Goal: Task Accomplishment & Management: Complete application form

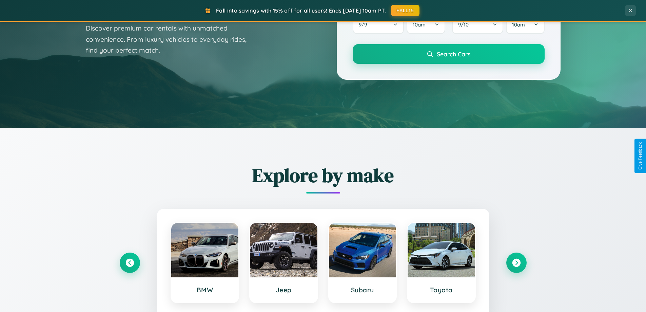
scroll to position [293, 0]
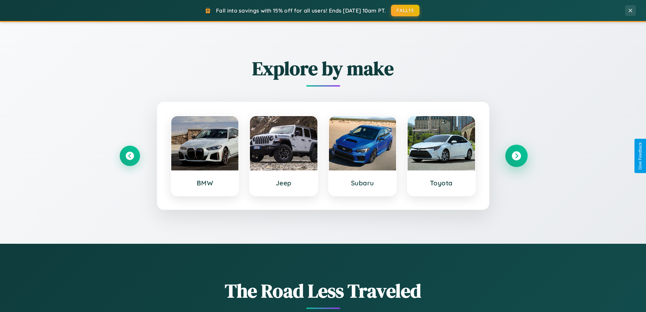
click at [516, 156] on icon at bounding box center [516, 155] width 9 height 9
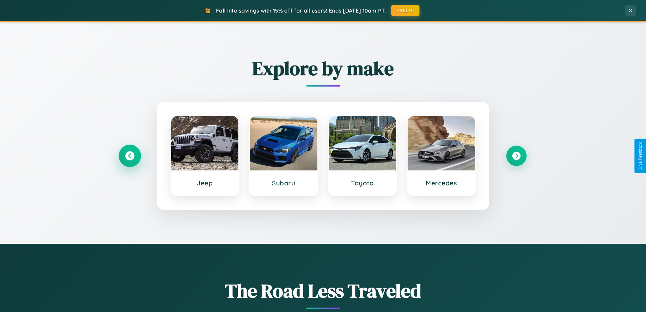
click at [130, 156] on icon at bounding box center [129, 155] width 9 height 9
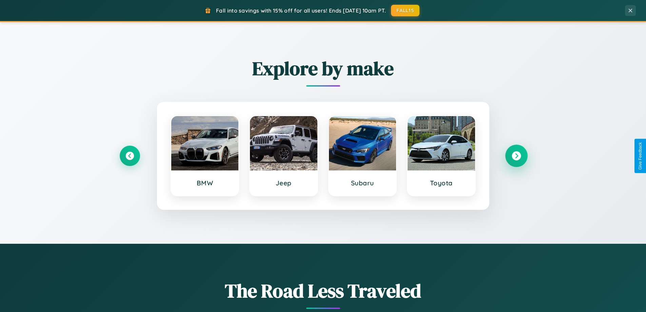
click at [516, 156] on icon at bounding box center [516, 155] width 9 height 9
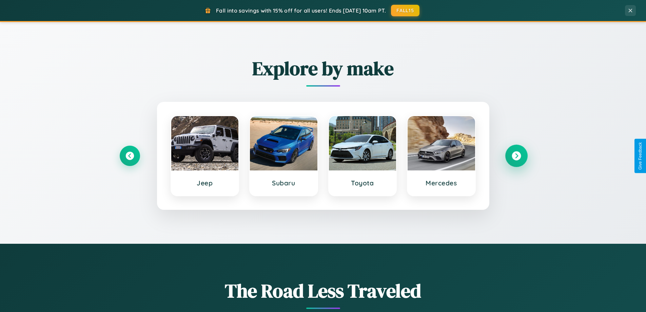
click at [516, 156] on icon at bounding box center [516, 155] width 9 height 9
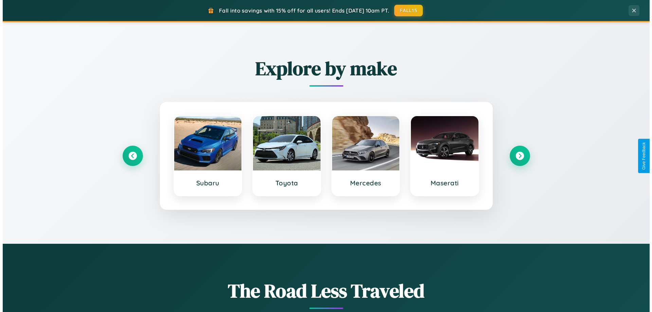
scroll to position [0, 0]
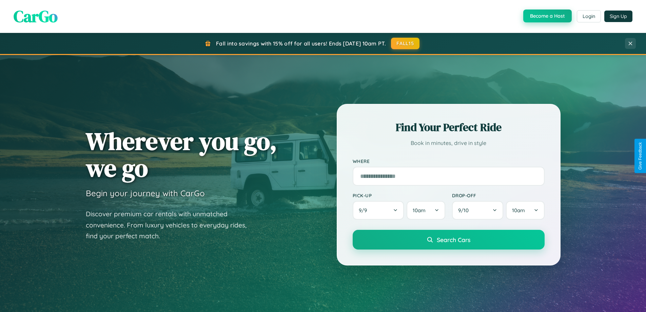
click at [547, 16] on button "Become a Host" at bounding box center [548, 16] width 49 height 13
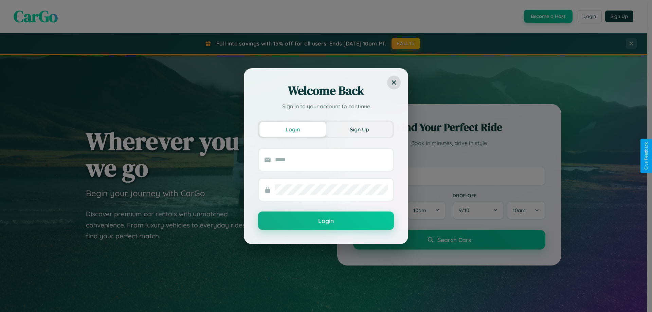
click at [359, 129] on button "Sign Up" at bounding box center [359, 129] width 67 height 15
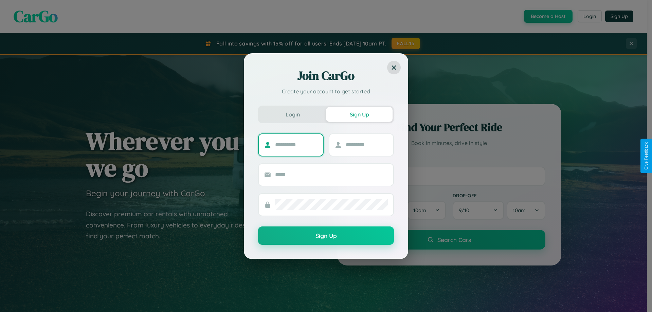
click at [296, 145] on input "text" at bounding box center [296, 144] width 42 height 11
type input "****"
click at [366, 145] on input "text" at bounding box center [366, 144] width 42 height 11
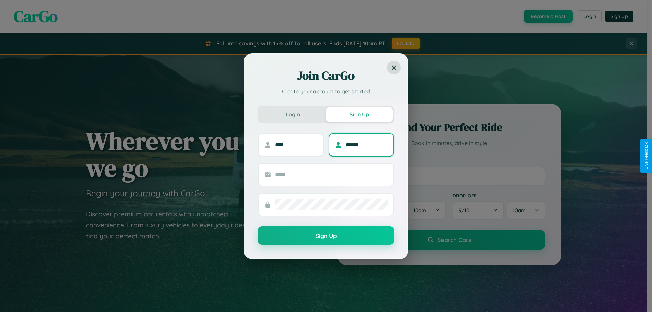
type input "******"
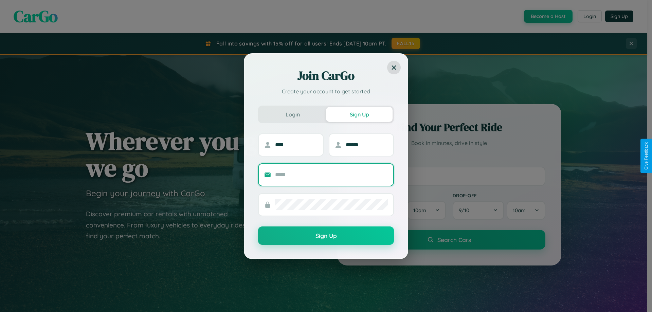
click at [331, 174] on input "text" at bounding box center [331, 174] width 113 height 11
type input "**********"
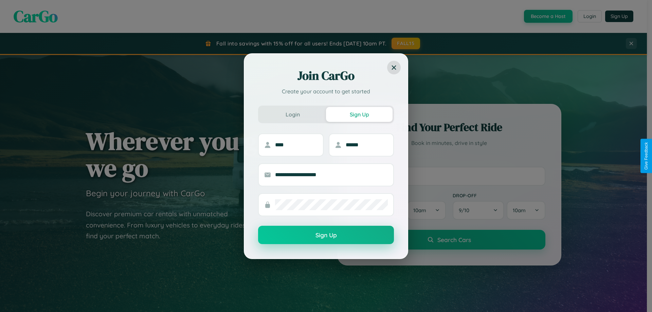
click at [326, 235] on button "Sign Up" at bounding box center [326, 235] width 136 height 18
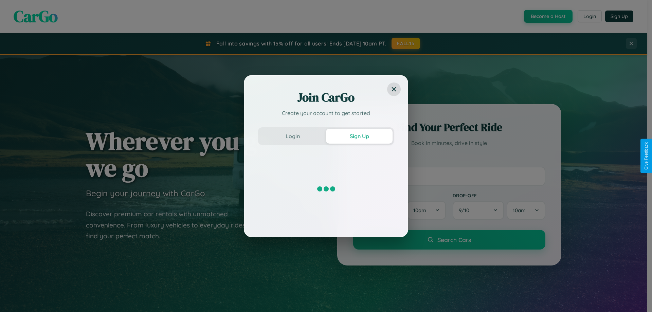
click at [547, 16] on div "Join CarGo Create your account to get started Login Sign Up" at bounding box center [326, 156] width 652 height 312
click at [359, 136] on button "Sign Up" at bounding box center [359, 136] width 67 height 15
